Goal: Task Accomplishment & Management: Use online tool/utility

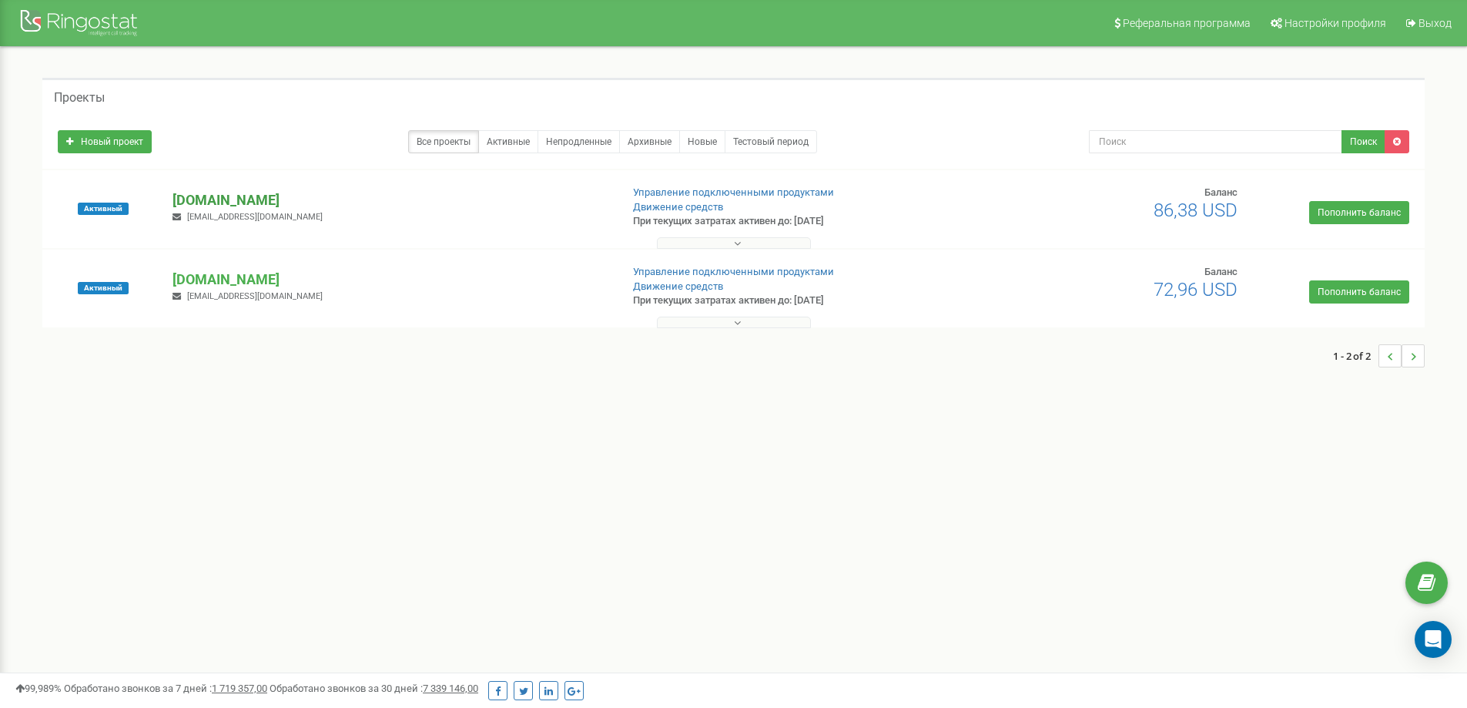
click at [256, 203] on p "[DOMAIN_NAME]" at bounding box center [389, 200] width 435 height 20
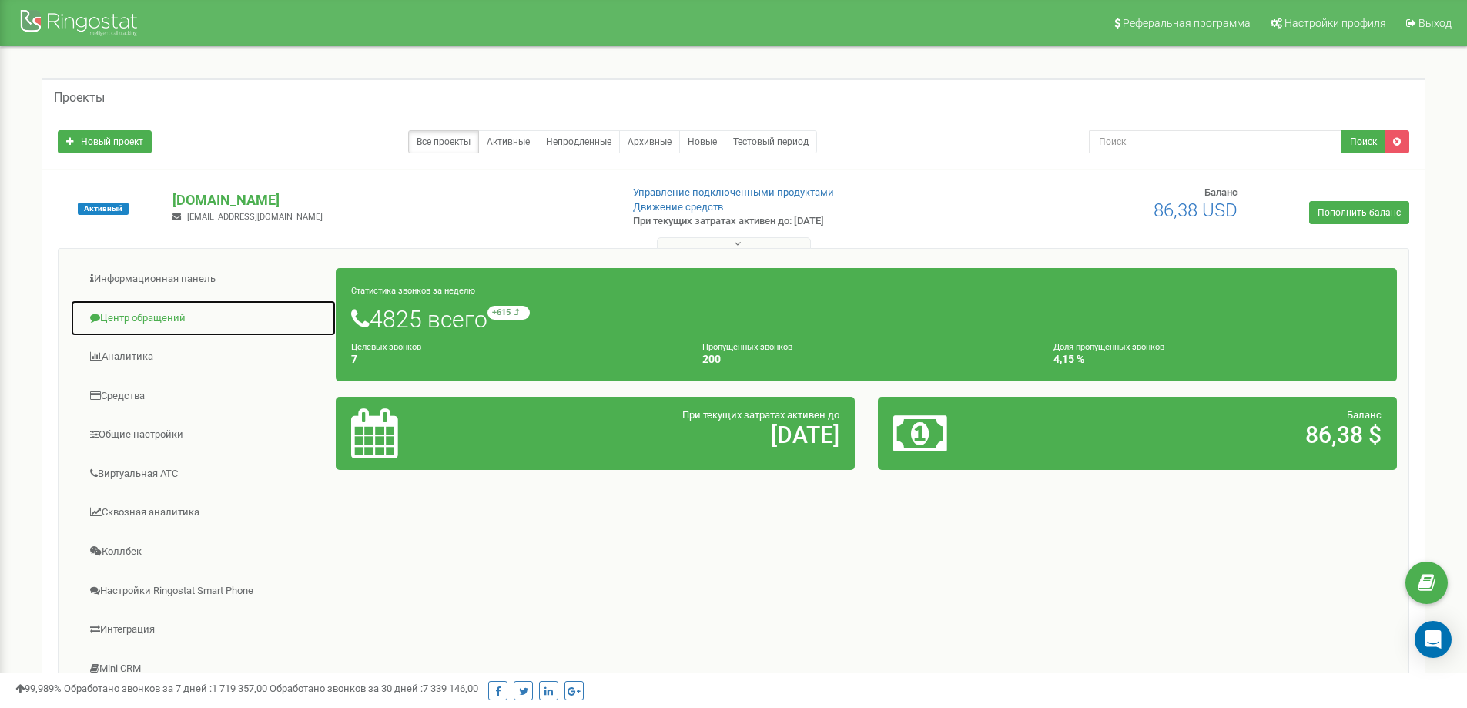
click at [172, 320] on link "Центр обращений" at bounding box center [203, 319] width 266 height 38
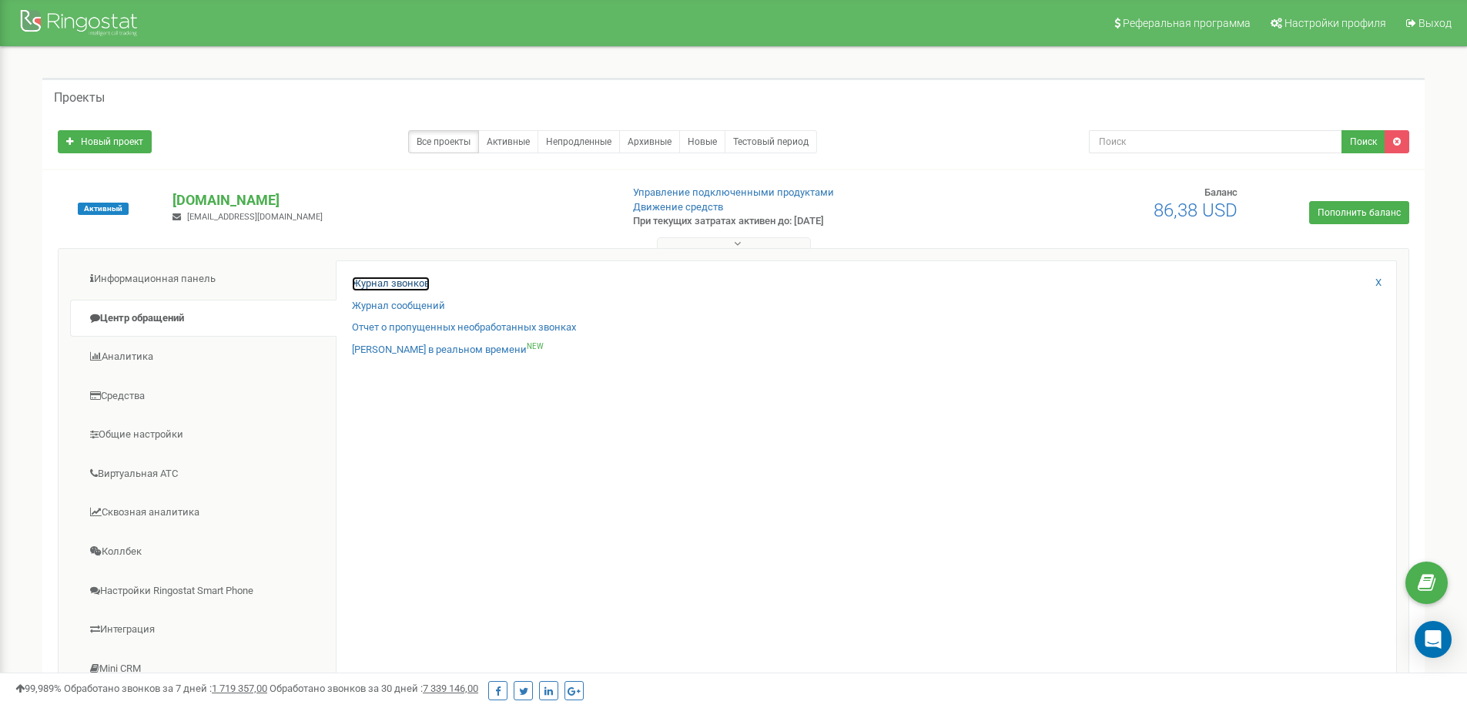
click at [375, 279] on link "Журнал звонков" at bounding box center [391, 283] width 78 height 15
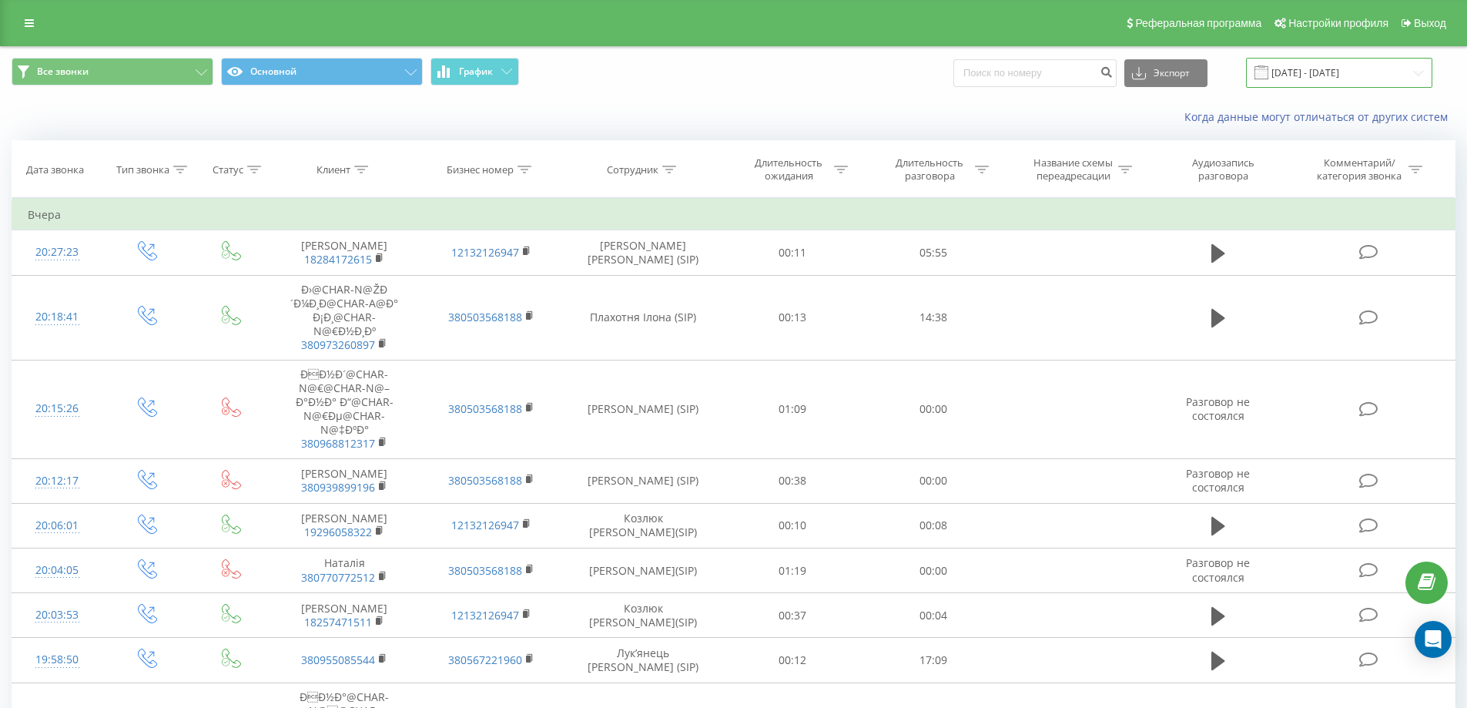
click at [1359, 64] on input "[DATE] - [DATE]" at bounding box center [1339, 73] width 186 height 30
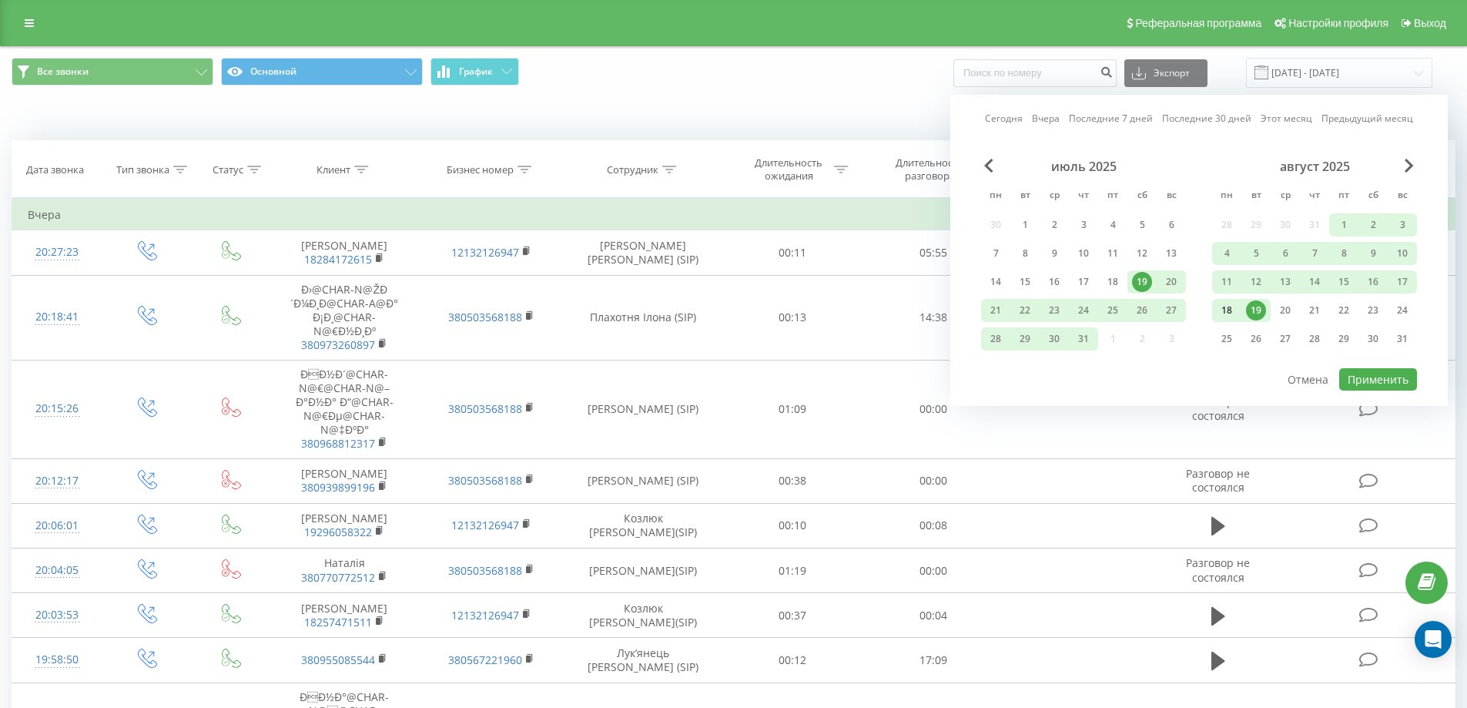
click at [1227, 307] on div "18" at bounding box center [1227, 310] width 20 height 20
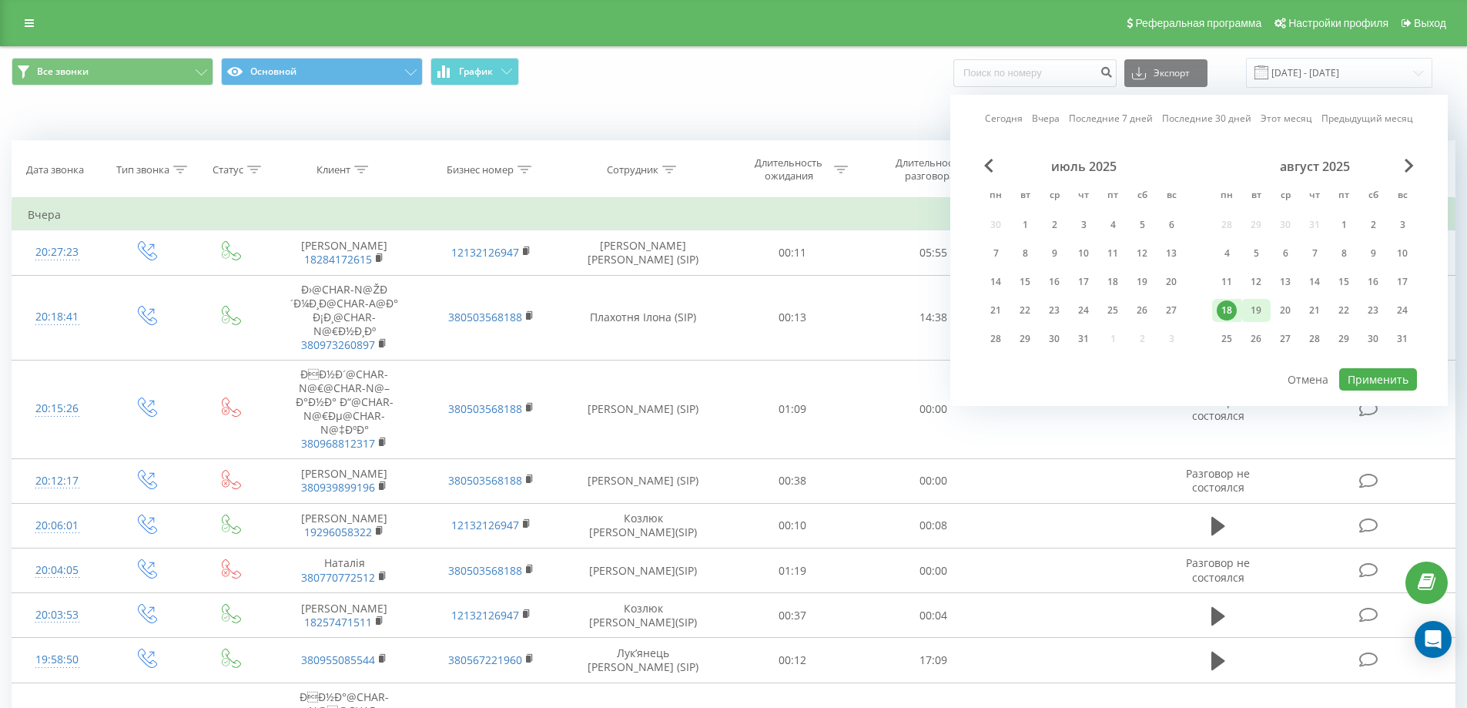
click at [1250, 307] on div "19" at bounding box center [1256, 310] width 20 height 20
click at [1383, 378] on button "Применить" at bounding box center [1378, 379] width 78 height 22
type input "18.08.2025 - 19.08.2025"
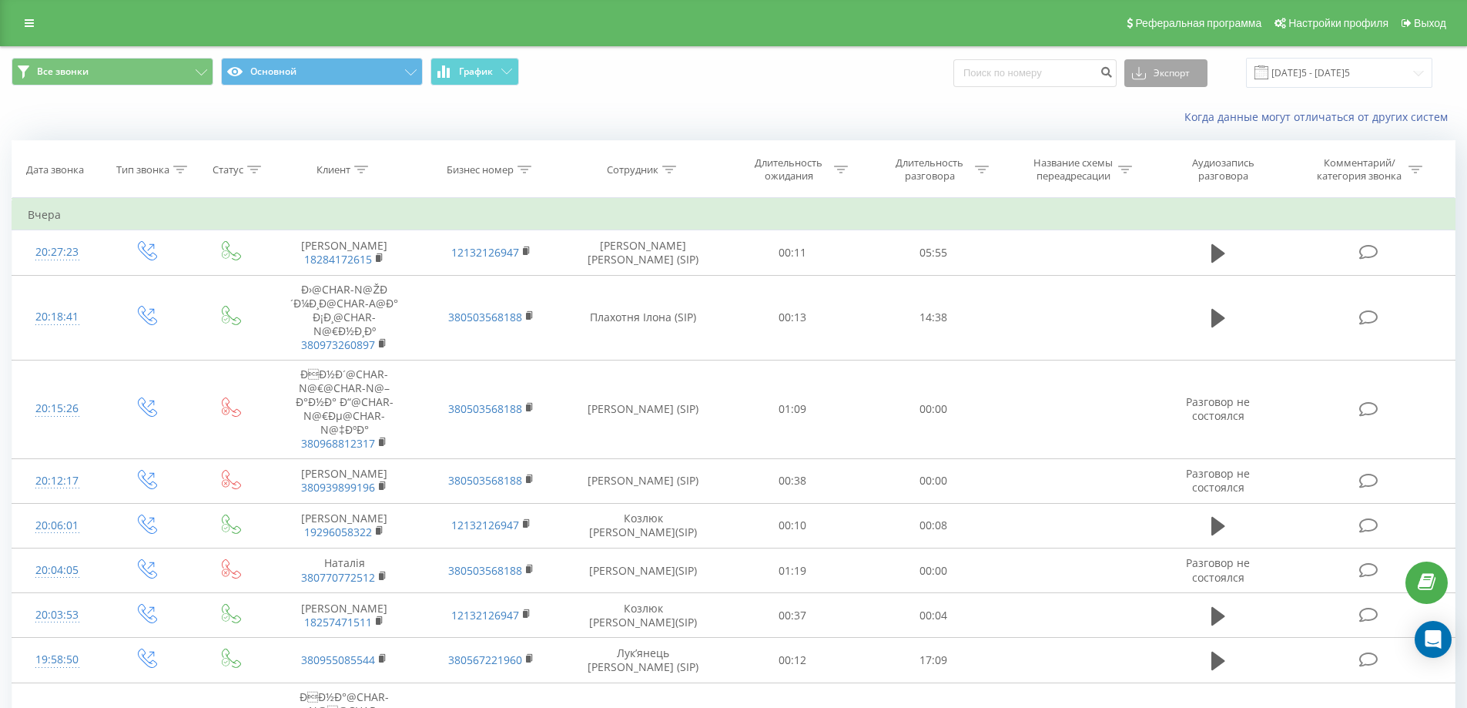
click at [1207, 69] on button "Экспорт" at bounding box center [1165, 73] width 83 height 28
click at [1181, 166] on div ".xlsx" at bounding box center [1166, 157] width 82 height 28
